Goal: Check status: Check status

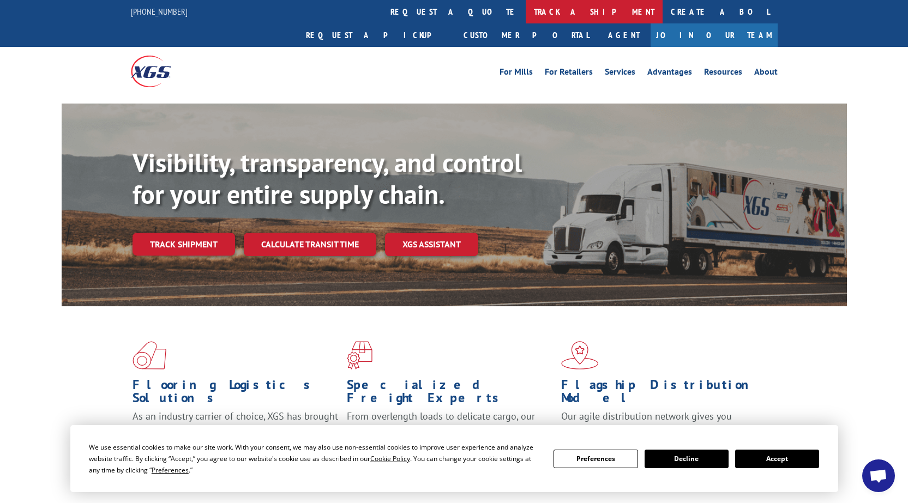
click at [526, 14] on link "track a shipment" at bounding box center [594, 11] width 137 height 23
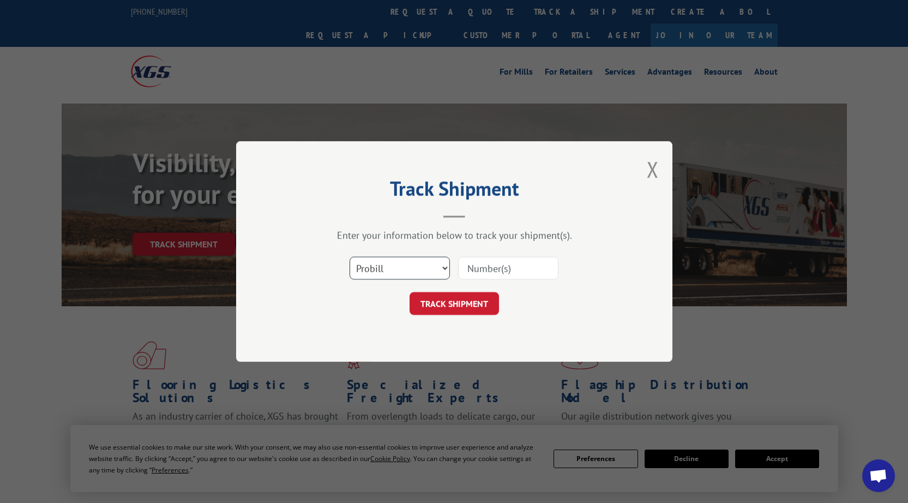
click at [410, 266] on select "Select category... Probill BOL PO" at bounding box center [400, 268] width 100 height 23
select select "po"
click at [350, 257] on select "Select category... Probill BOL PO" at bounding box center [400, 268] width 100 height 23
click at [522, 267] on input at bounding box center [508, 268] width 100 height 23
type input "94502984"
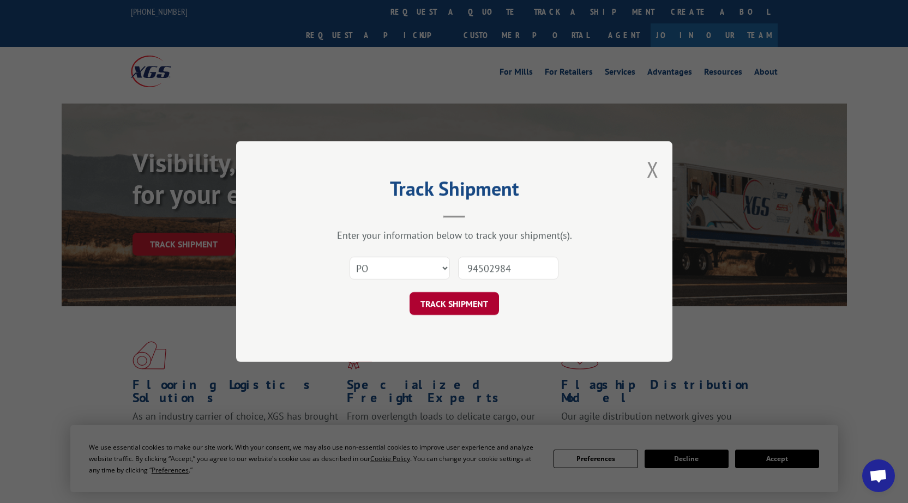
click at [460, 300] on button "TRACK SHIPMENT" at bounding box center [454, 303] width 89 height 23
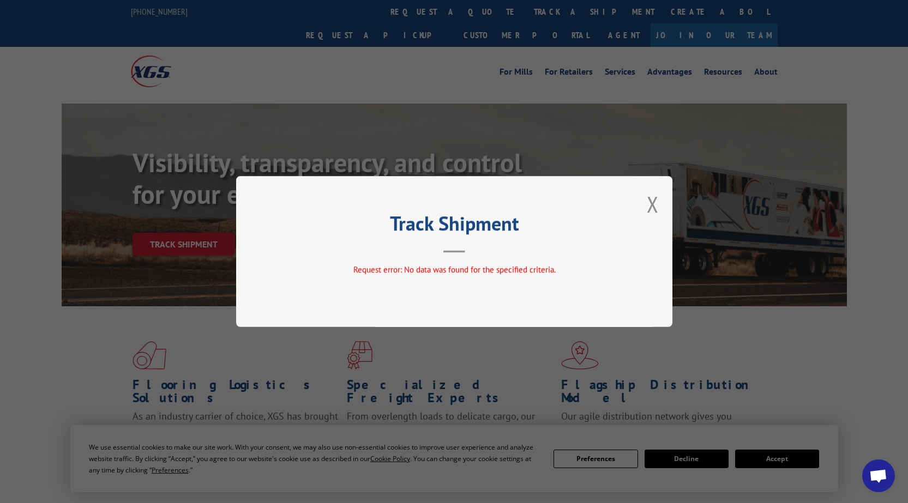
click at [660, 203] on div "Track Shipment Request error: No data was found for the specified criteria." at bounding box center [454, 251] width 436 height 151
click at [654, 202] on button "Close modal" at bounding box center [653, 204] width 12 height 29
